Goal: Information Seeking & Learning: Learn about a topic

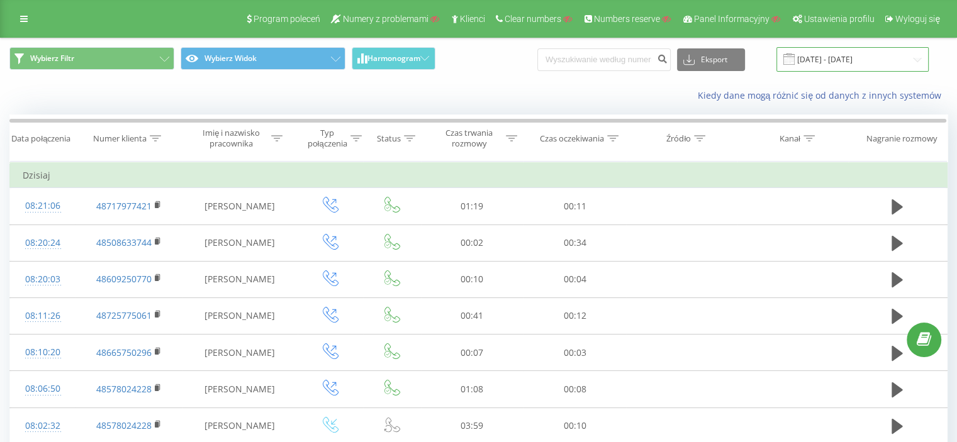
click at [828, 57] on input "[DATE] - [DATE]" at bounding box center [852, 59] width 152 height 25
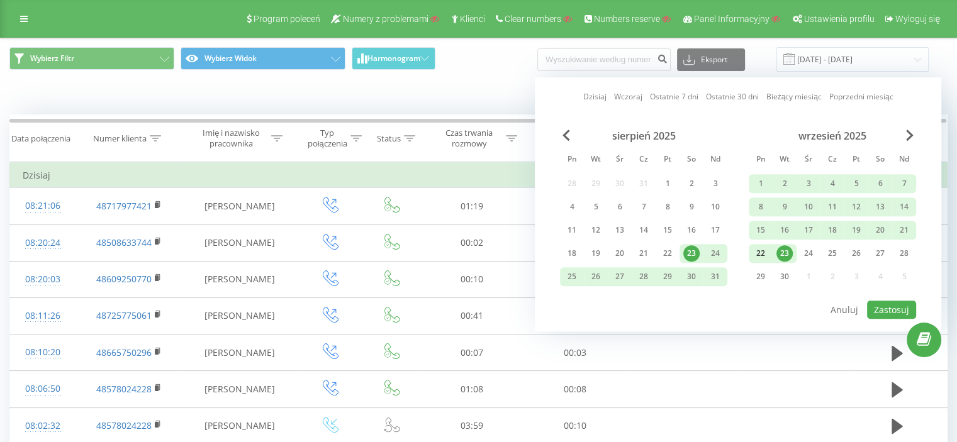
click at [762, 248] on div "22" at bounding box center [760, 253] width 16 height 16
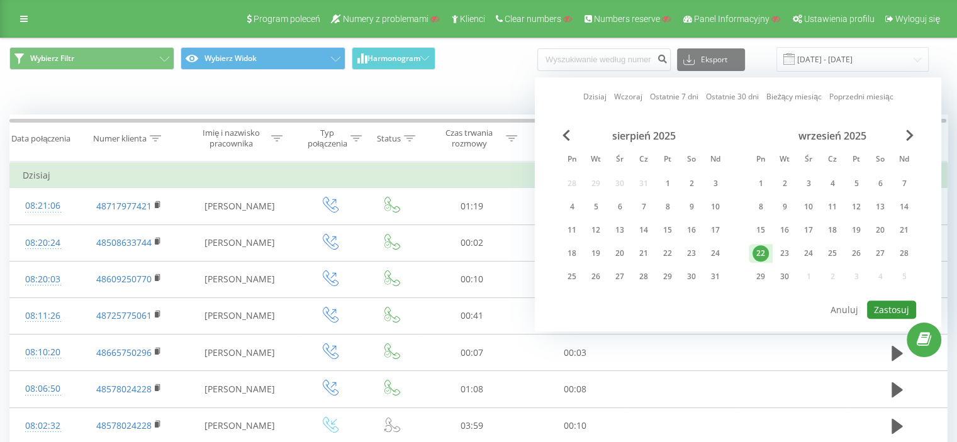
click at [886, 306] on button "Zastosuj" at bounding box center [891, 310] width 49 height 18
type input "22.09.2025 - 22.09.2025"
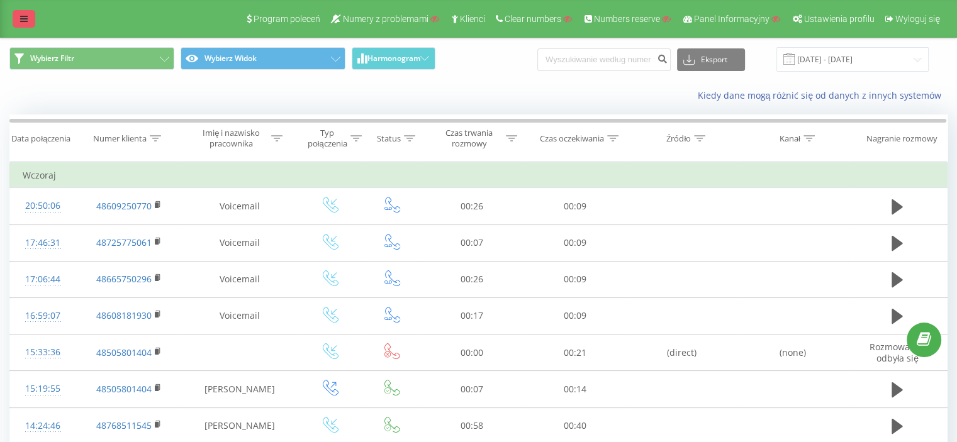
click at [28, 19] on link at bounding box center [24, 19] width 23 height 18
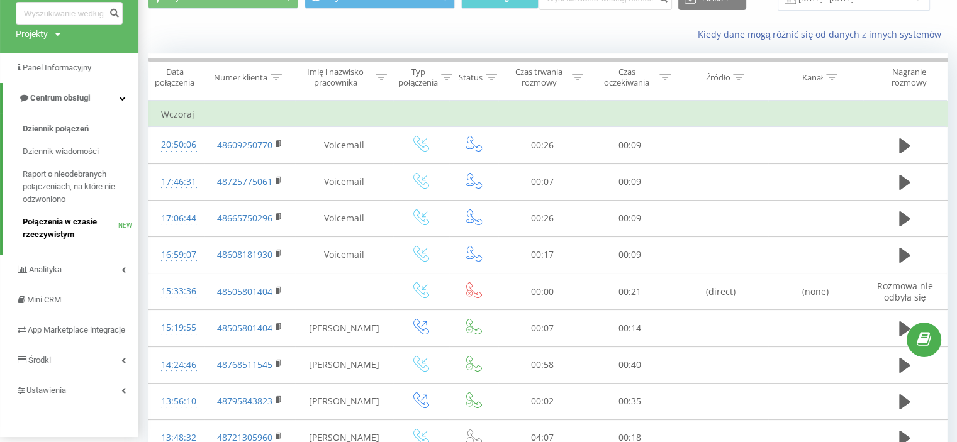
scroll to position [63, 0]
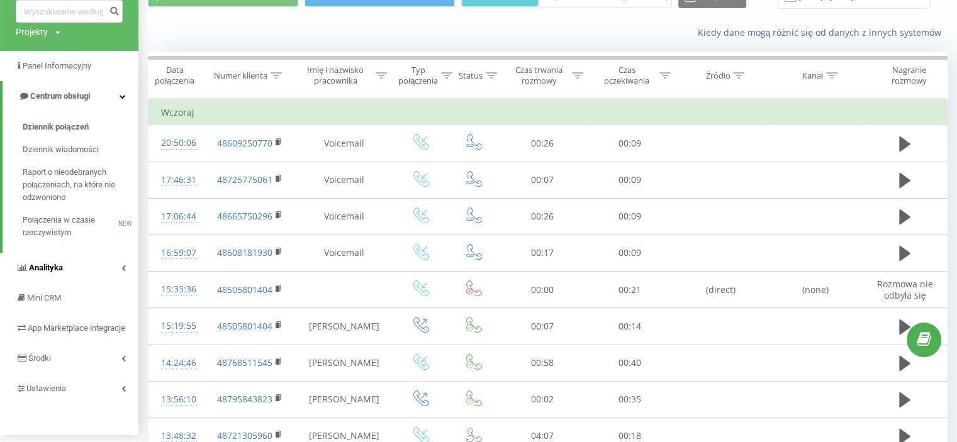
click at [55, 265] on span "Analityka" at bounding box center [46, 267] width 34 height 9
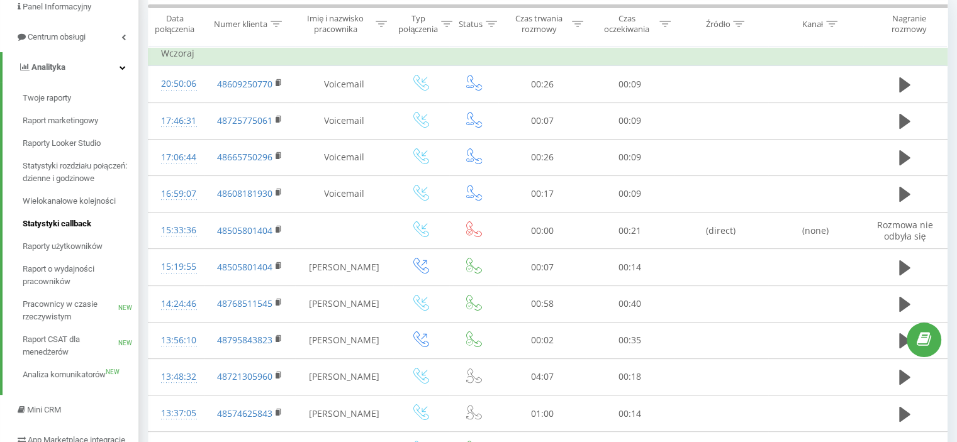
scroll to position [126, 0]
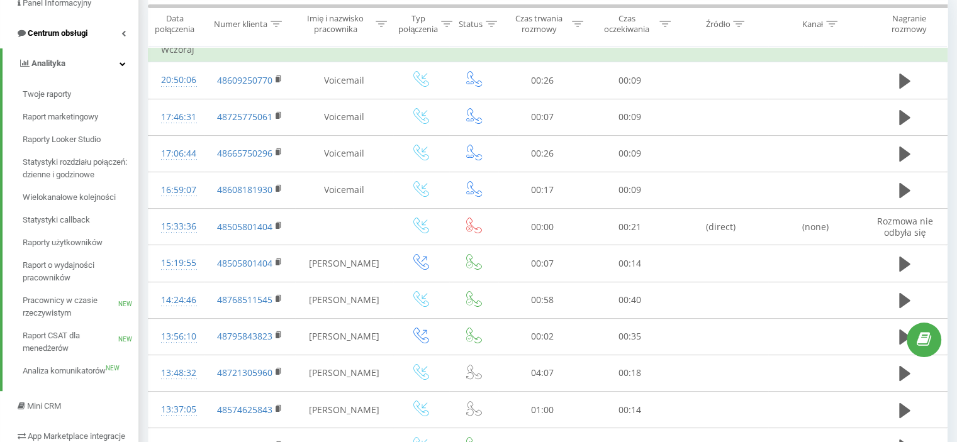
click at [75, 35] on span "Centrum obsługi" at bounding box center [58, 32] width 60 height 9
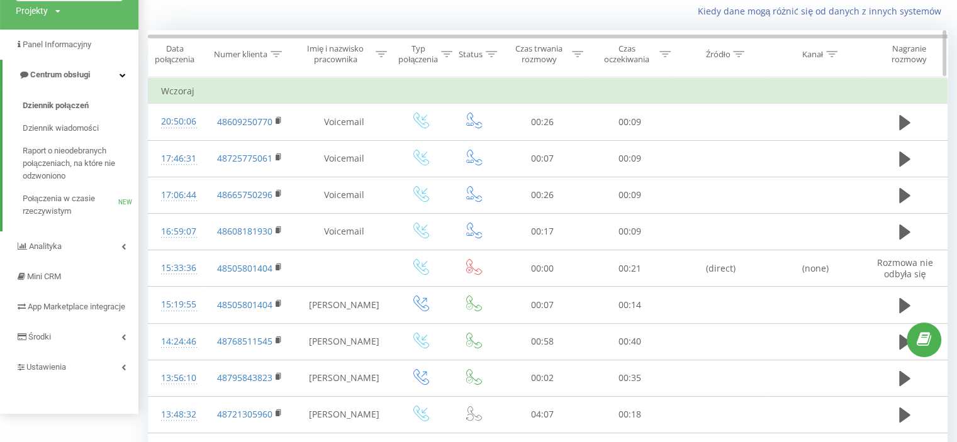
scroll to position [0, 0]
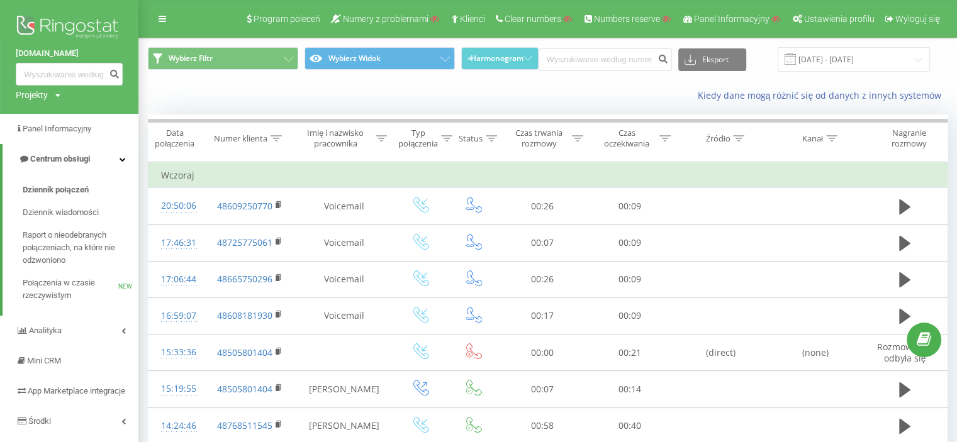
drag, startPoint x: 13, startPoint y: 50, endPoint x: 79, endPoint y: 49, distance: 66.1
click at [79, 49] on div "mb-ksiegowa.pl Projekty Wyszukiwanie" at bounding box center [69, 57] width 138 height 114
copy link "[DOMAIN_NAME]"
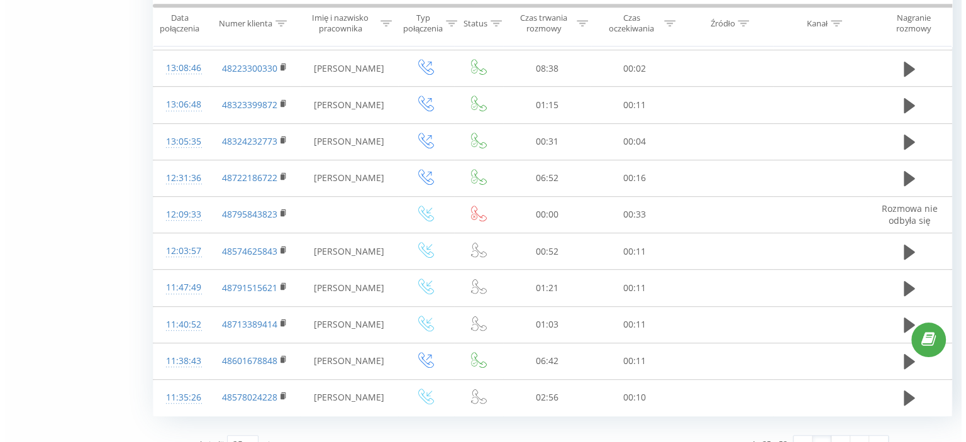
scroll to position [704, 0]
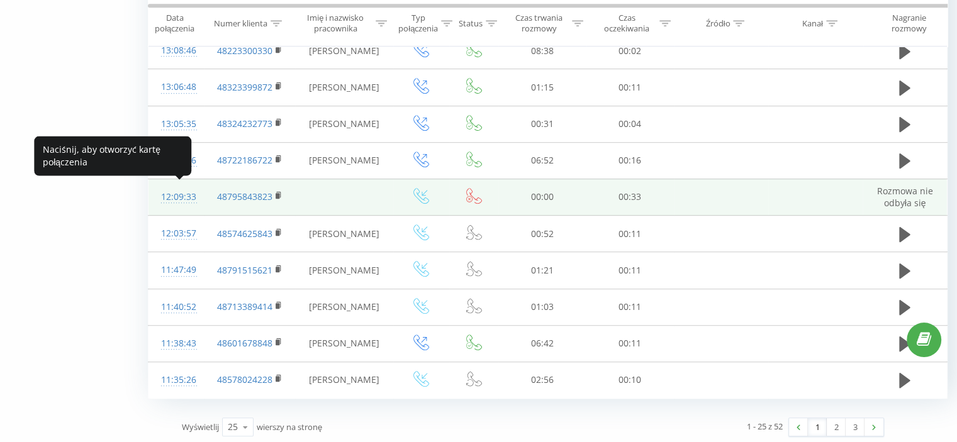
click at [175, 191] on div "12:09:33" at bounding box center [176, 197] width 31 height 25
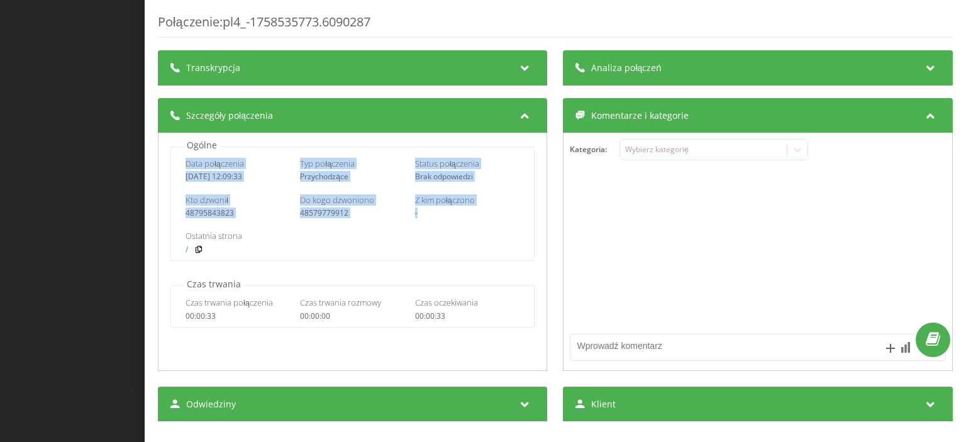
drag, startPoint x: 185, startPoint y: 164, endPoint x: 455, endPoint y: 211, distance: 273.8
click at [455, 211] on div "Data połączenia 2025-09-22 12:09:33 Typ połączenia Przychodzące Status połączen…" at bounding box center [352, 204] width 364 height 114
copy div "Data połączenia 2025-09-22 12:09:33 Typ połączenia Przychodzące Status połączen…"
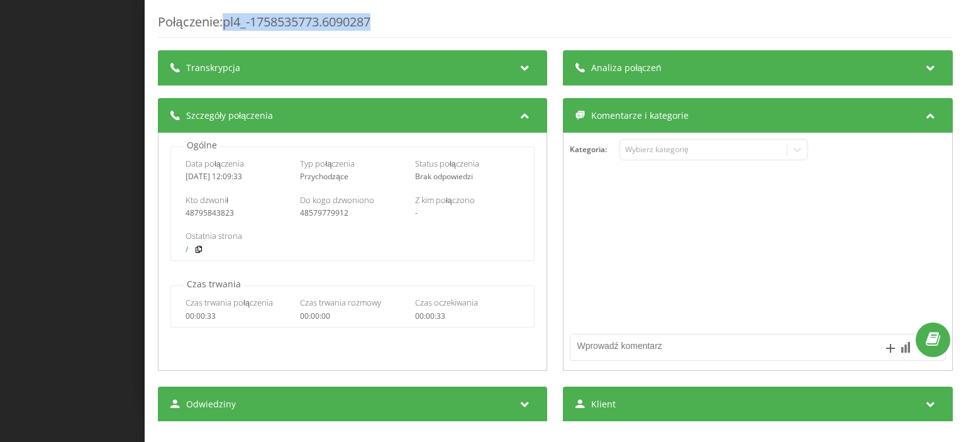
drag, startPoint x: 385, startPoint y: 17, endPoint x: 229, endPoint y: 18, distance: 156.0
click at [229, 18] on div "Połączenie : pl4_-1758535773.6090287" at bounding box center [555, 25] width 795 height 25
copy div "pl4_-1758535773.6090287"
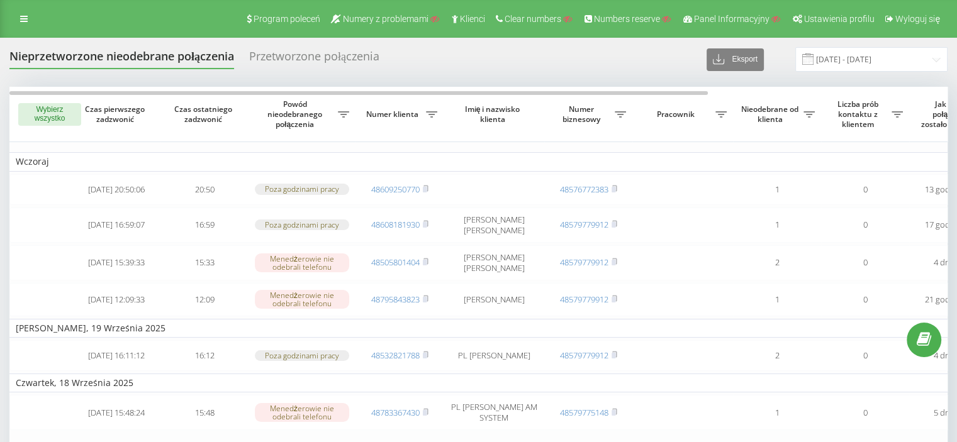
click at [322, 58] on div "Przetworzone połączenia" at bounding box center [314, 59] width 130 height 19
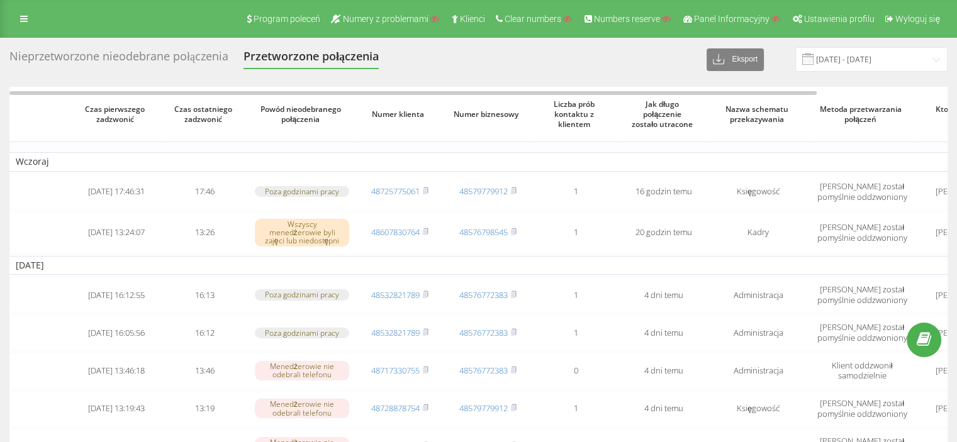
click at [200, 57] on div "Nieprzetworzone nieodebrane połączenia" at bounding box center [118, 59] width 219 height 19
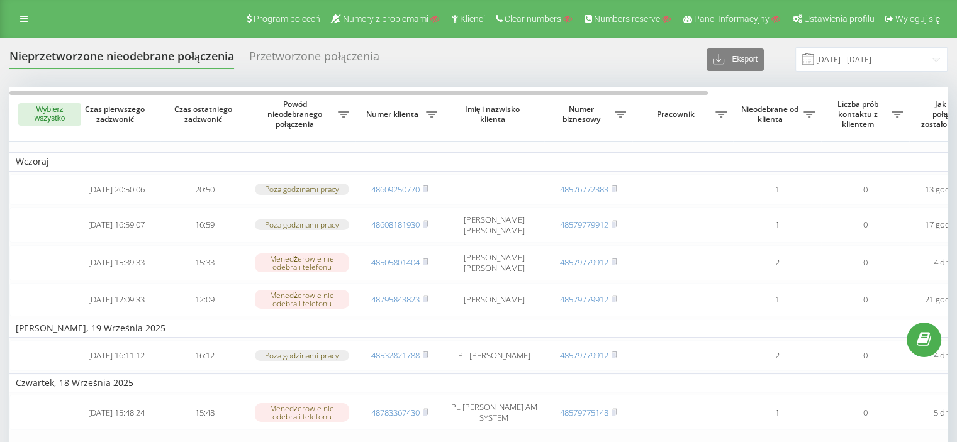
click at [287, 59] on div "Przetworzone połączenia" at bounding box center [314, 59] width 130 height 19
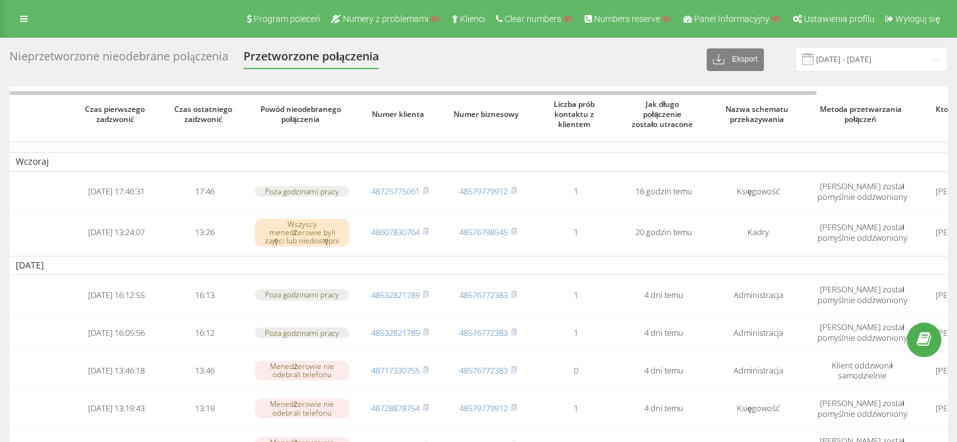
click at [198, 60] on div "Nieprzetworzone nieodebrane połączenia" at bounding box center [118, 59] width 219 height 19
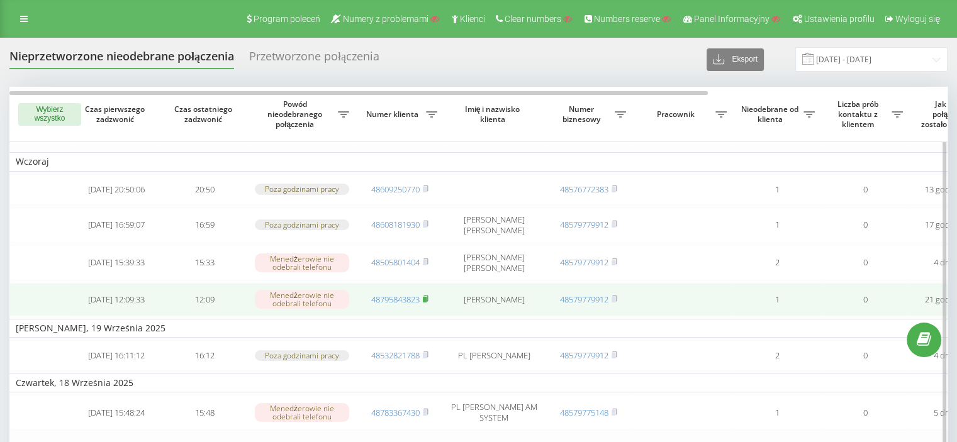
click at [423, 303] on icon at bounding box center [426, 299] width 6 height 8
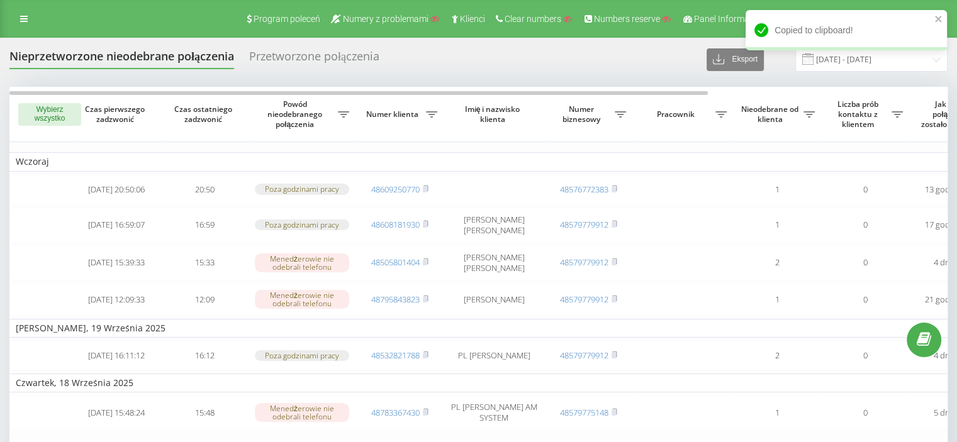
click at [289, 55] on div "Przetworzone połączenia" at bounding box center [314, 59] width 130 height 19
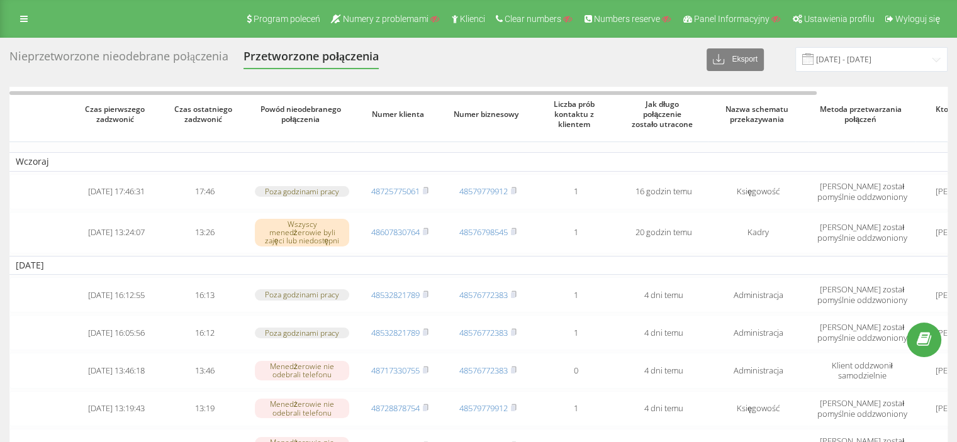
click at [204, 62] on div "Nieprzetworzone nieodebrane połączenia" at bounding box center [118, 59] width 219 height 19
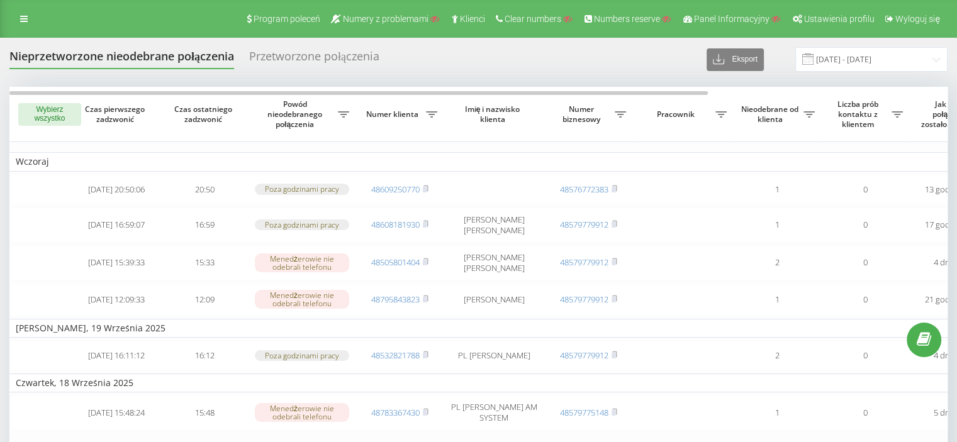
click at [328, 52] on div "Przetworzone połączenia" at bounding box center [314, 59] width 130 height 19
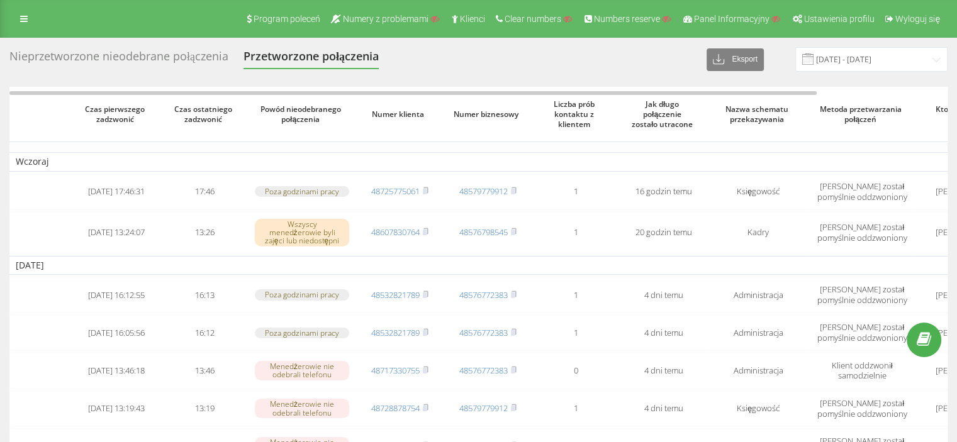
click at [185, 55] on div "Nieprzetworzone nieodebrane połączenia" at bounding box center [118, 59] width 219 height 19
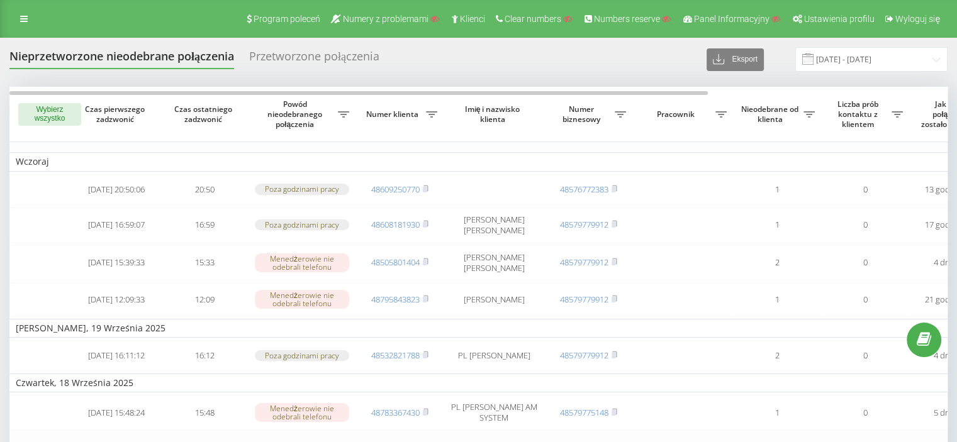
click at [323, 57] on div "Przetworzone połączenia" at bounding box center [314, 59] width 130 height 19
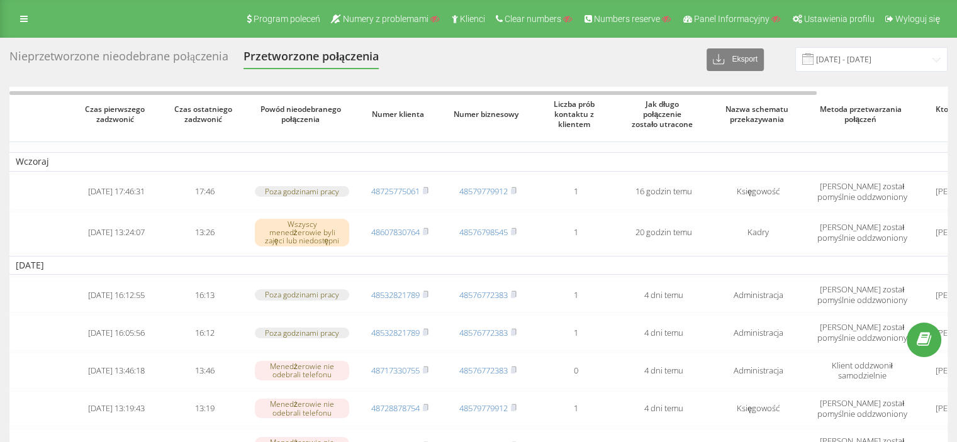
click at [219, 63] on div "Nieprzetworzone nieodebrane połączenia" at bounding box center [118, 59] width 219 height 19
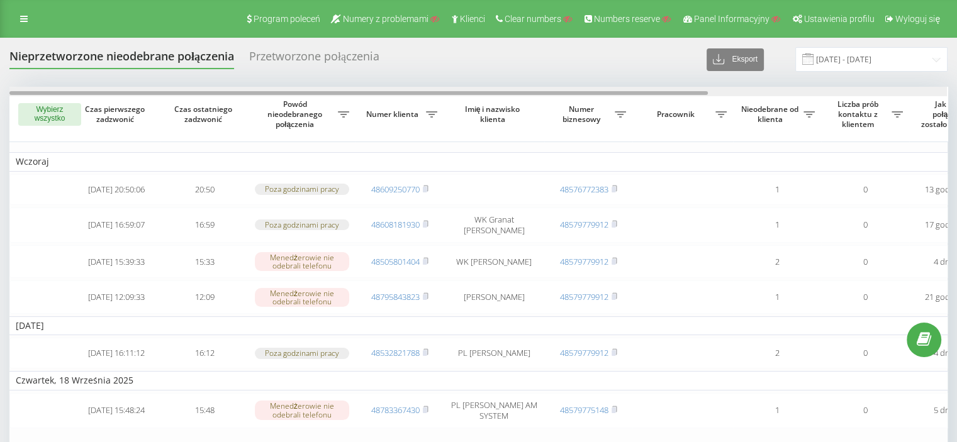
drag, startPoint x: 677, startPoint y: 92, endPoint x: 625, endPoint y: 86, distance: 53.2
click at [625, 86] on div "Nieprzetworzone nieodebrane połączenia Przetworzone połączenia Eksport .csv .xl…" at bounding box center [478, 307] width 938 height 521
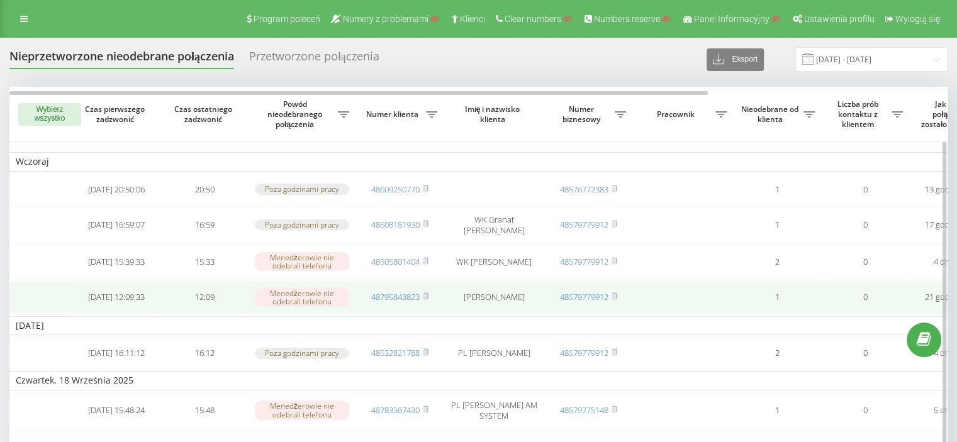
click at [248, 304] on td "Menedżerowie nie odebrali telefonu" at bounding box center [301, 297] width 107 height 33
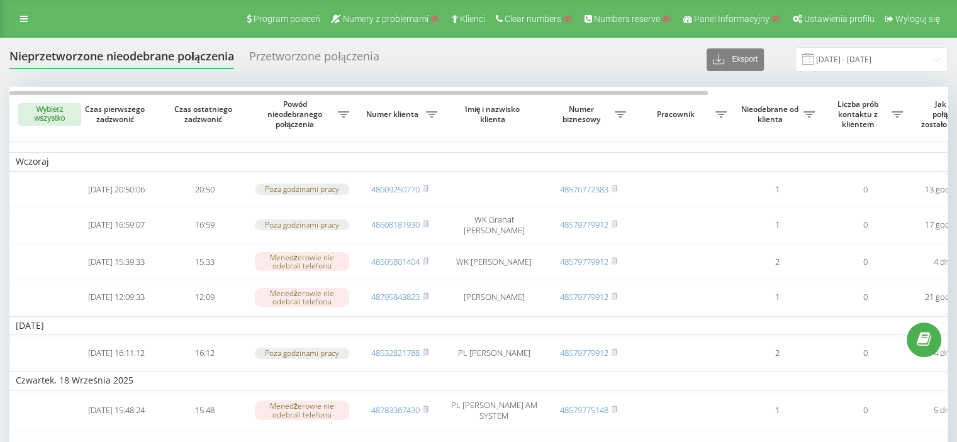
click at [304, 52] on div "Przetworzone połączenia" at bounding box center [314, 59] width 130 height 19
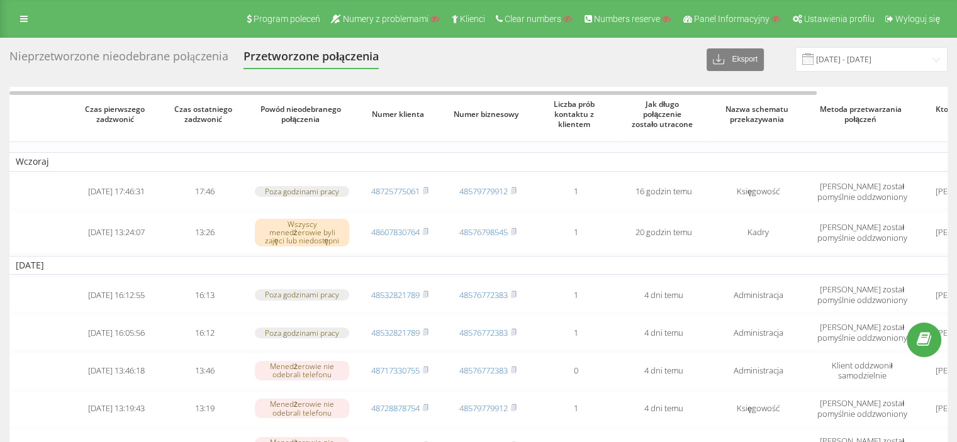
click at [214, 55] on div "Nieprzetworzone nieodebrane połączenia" at bounding box center [118, 59] width 219 height 19
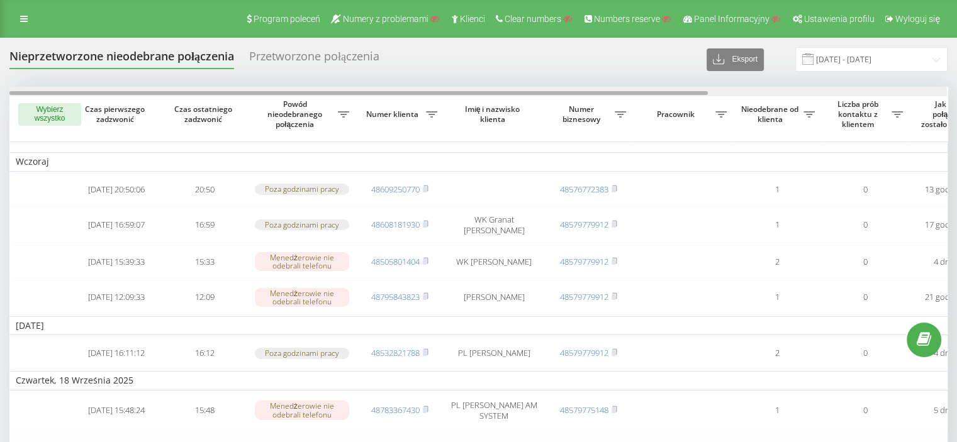
drag, startPoint x: 388, startPoint y: 92, endPoint x: 218, endPoint y: 82, distance: 170.8
click at [218, 82] on div "Nieprzetworzone nieodebrane połączenia Przetworzone połączenia Eksport .csv .xl…" at bounding box center [478, 307] width 938 height 521
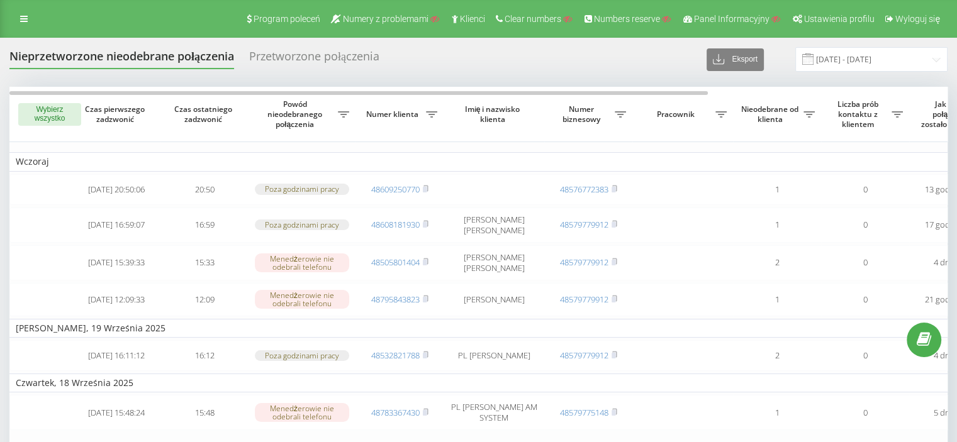
click at [337, 55] on div "Przetworzone połączenia" at bounding box center [314, 59] width 130 height 19
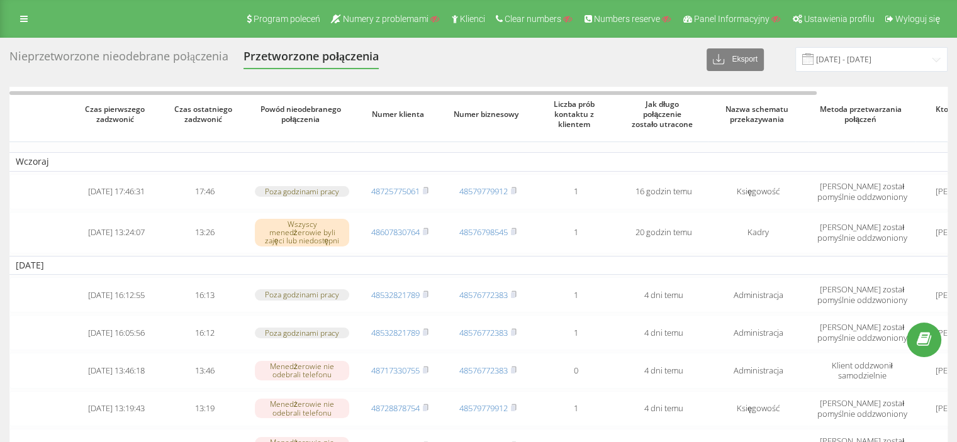
click at [181, 57] on div "Nieprzetworzone nieodebrane połączenia" at bounding box center [118, 59] width 219 height 19
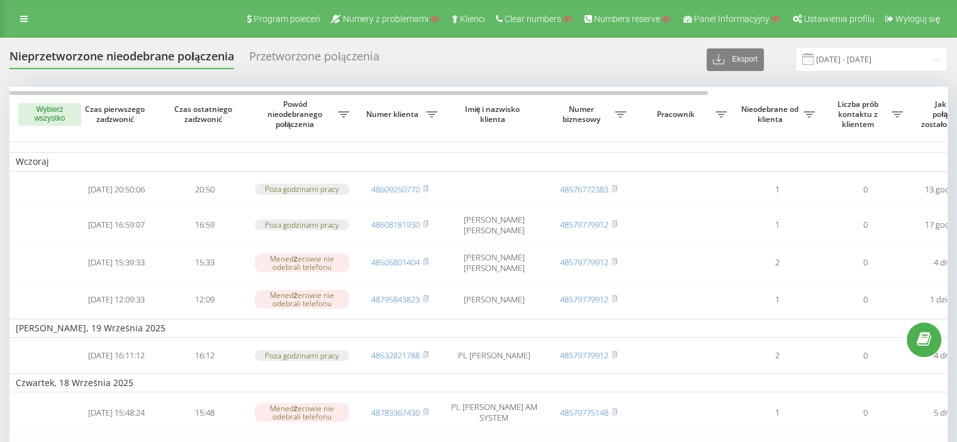
click at [347, 54] on div "Przetworzone połączenia" at bounding box center [314, 59] width 130 height 19
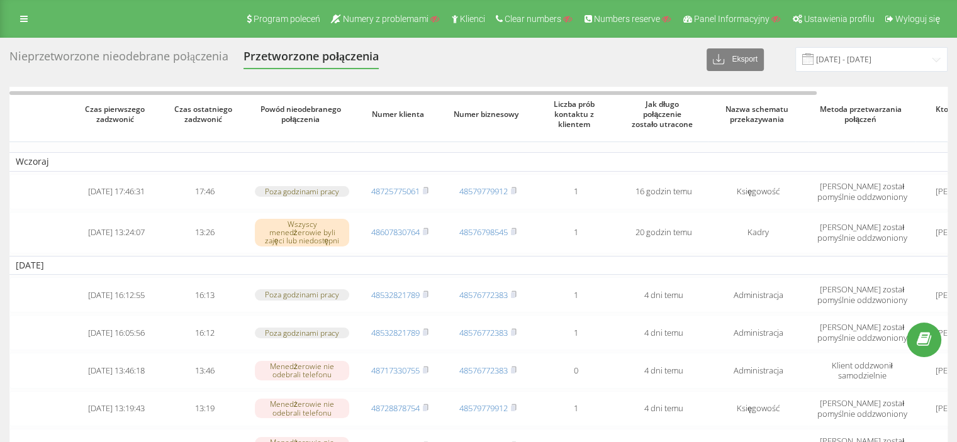
click at [206, 52] on div "Nieprzetworzone nieodebrane połączenia" at bounding box center [118, 59] width 219 height 19
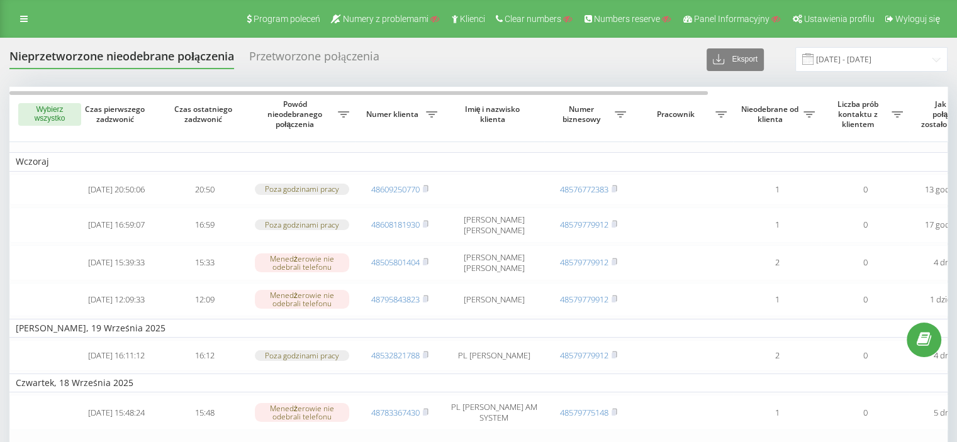
click at [304, 55] on div "Przetworzone połączenia" at bounding box center [314, 59] width 130 height 19
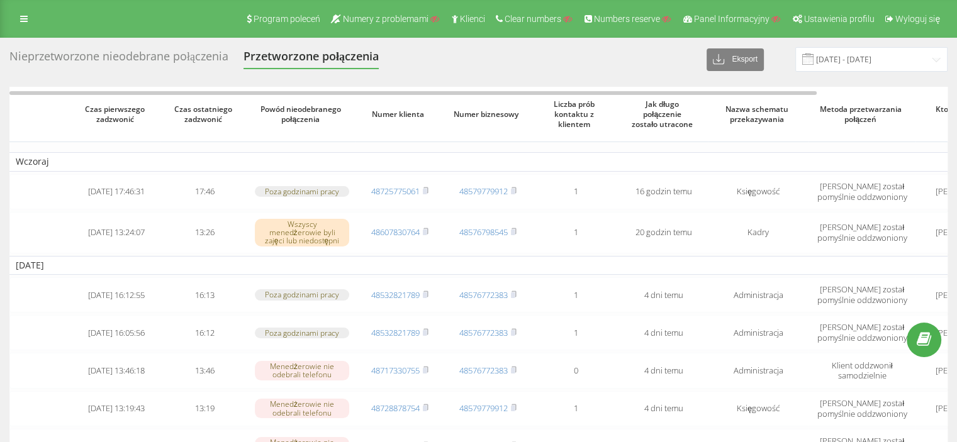
click at [188, 60] on div "Nieprzetworzone nieodebrane połączenia" at bounding box center [118, 59] width 219 height 19
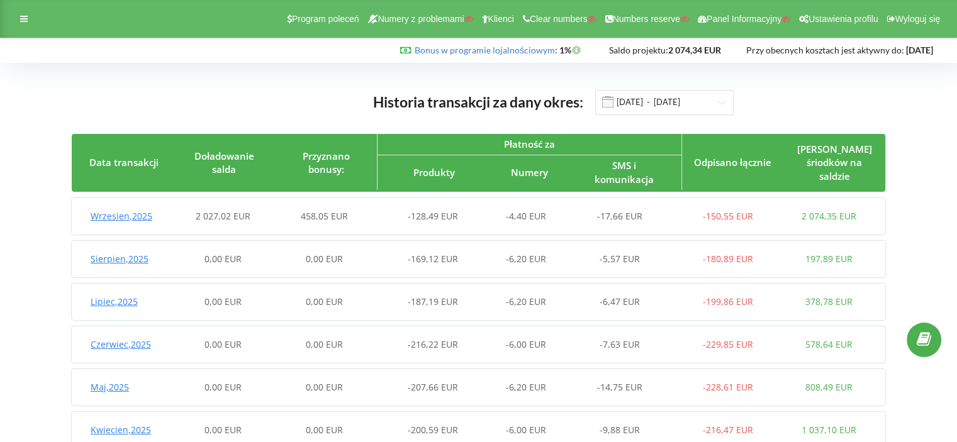
click at [150, 212] on span "Wrzesien , 2025" at bounding box center [122, 216] width 62 height 12
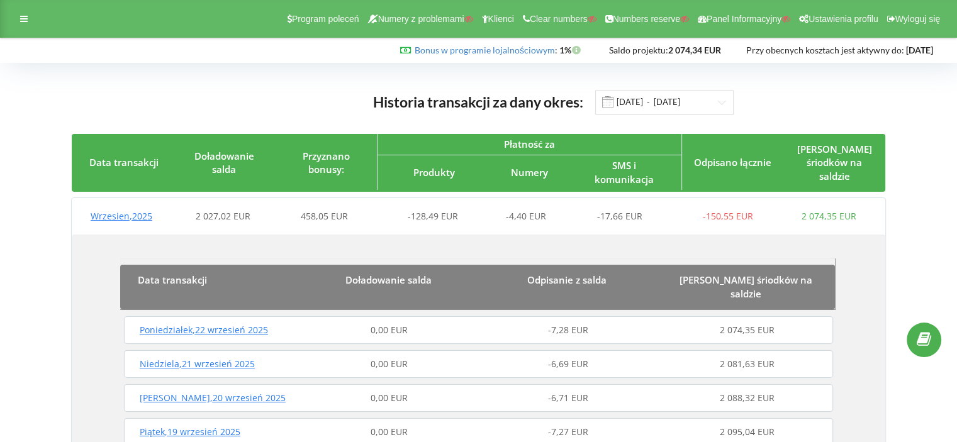
drag, startPoint x: 938, startPoint y: 54, endPoint x: 717, endPoint y: 51, distance: 220.8
click at [717, 51] on div "Bonus w programie lojalnościowym : Bonusa : 1% Saldo projektu: 2 074,34 EUR" at bounding box center [475, 50] width 933 height 13
copy div "2026-06-29 Przy obecnych kosztach jest aktywny do: 2026-06-29"
click at [23, 16] on icon at bounding box center [24, 18] width 8 height 9
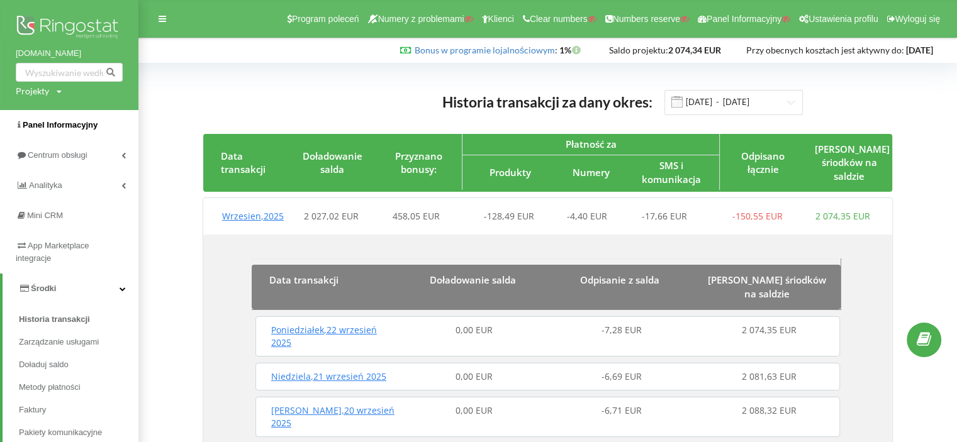
click at [63, 126] on span "Panel Informacyjny" at bounding box center [60, 124] width 75 height 9
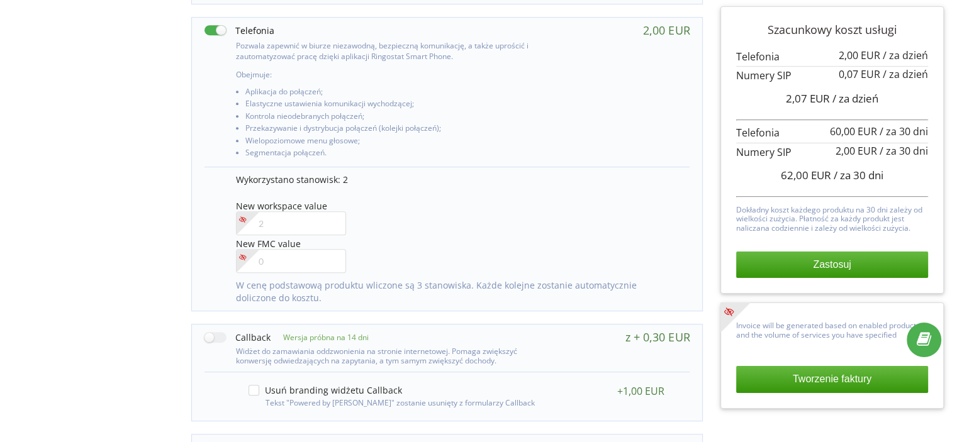
drag, startPoint x: 285, startPoint y: 294, endPoint x: 233, endPoint y: 285, distance: 52.4
click at [233, 285] on div "Wykorzystano stanowisk: 2 New workspace value" at bounding box center [447, 239] width 486 height 144
copy p "W cenę podstawową produktu wliczone są 3 stanowiska. Każde kolejne zostanie aut…"
